Goal: Transaction & Acquisition: Download file/media

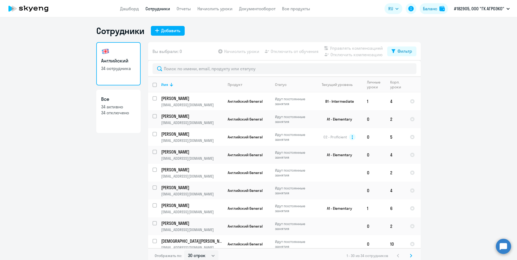
select select "30"
click at [244, 7] on link "Документооборот" at bounding box center [257, 8] width 36 height 5
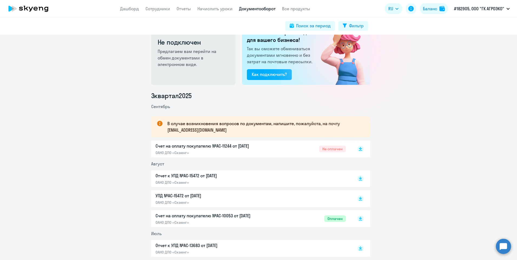
scroll to position [27, 0]
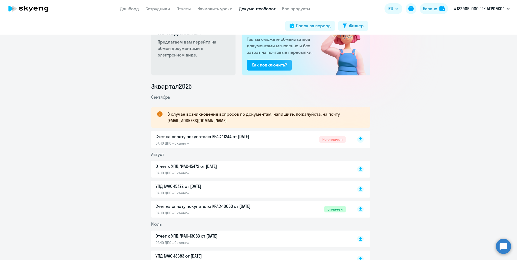
click at [359, 141] on rect at bounding box center [360, 139] width 6 height 6
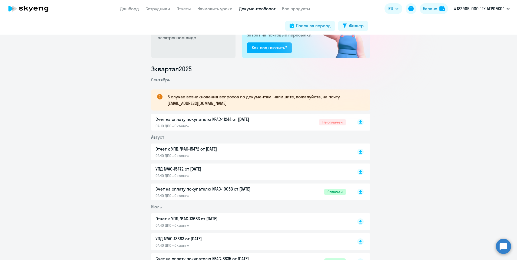
scroll to position [54, 0]
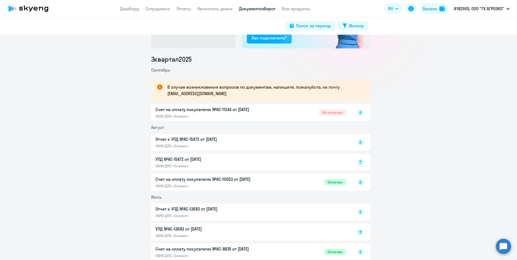
click at [358, 163] on rect at bounding box center [360, 162] width 6 height 6
click at [357, 143] on rect at bounding box center [360, 142] width 6 height 6
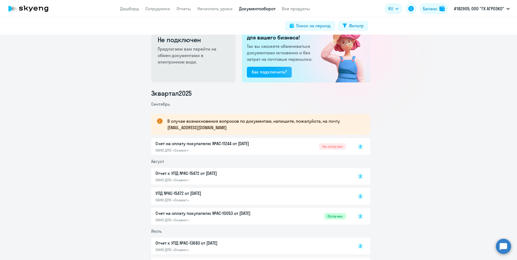
scroll to position [0, 0]
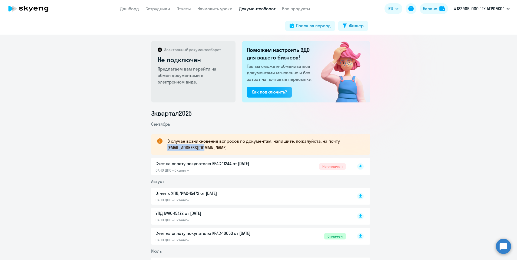
drag, startPoint x: 216, startPoint y: 151, endPoint x: 166, endPoint y: 151, distance: 50.3
click at [166, 151] on div "В случае возникновения вопросов по документам, напишите, пожалуйста, на почту […" at bounding box center [260, 144] width 219 height 21
copy p "[EMAIL_ADDRESS][DOMAIN_NAME]"
